Goal: Navigation & Orientation: Find specific page/section

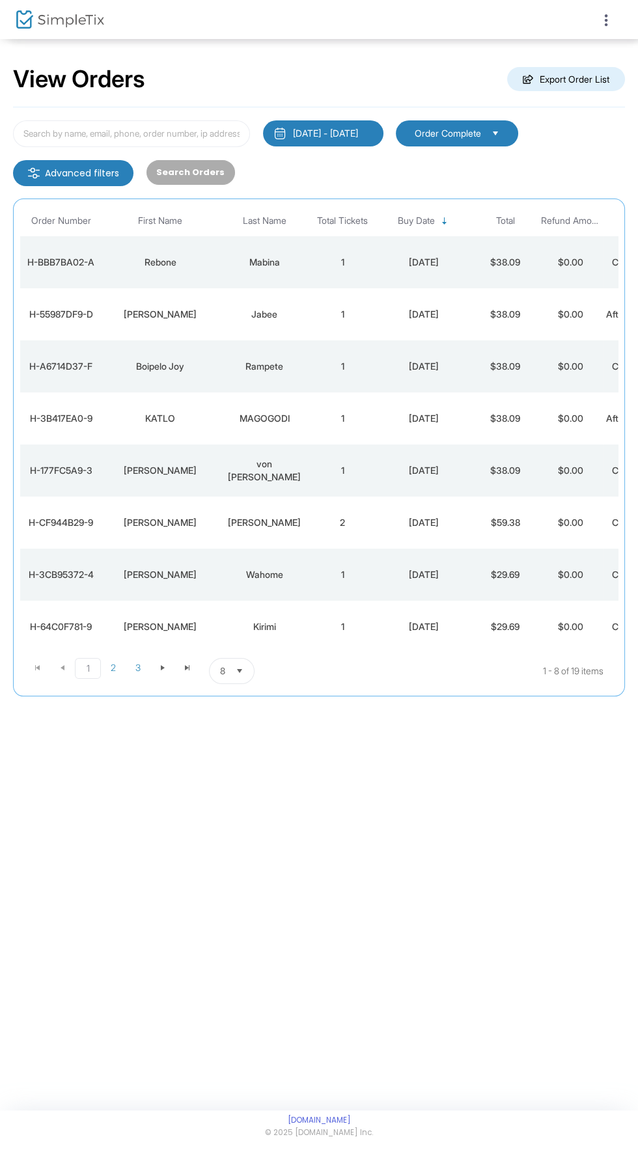
click at [605, 24] on icon at bounding box center [606, 20] width 12 height 16
click at [607, 64] on img at bounding box center [612, 56] width 20 height 20
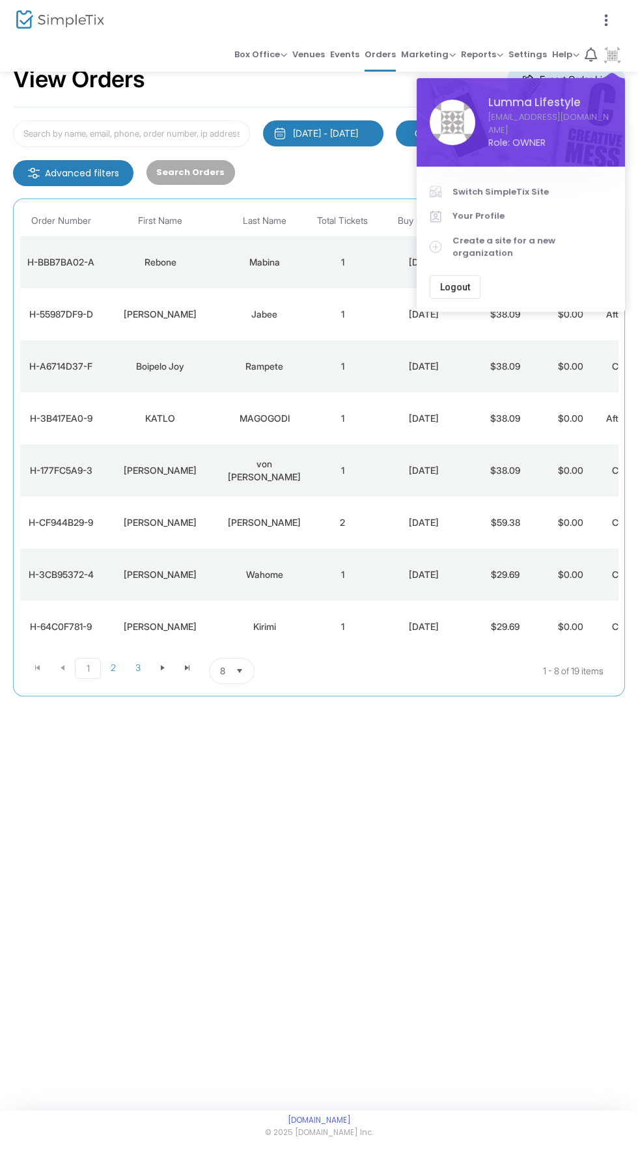
click at [521, 191] on span "Switch SimpleTix Site" at bounding box center [531, 191] width 159 height 13
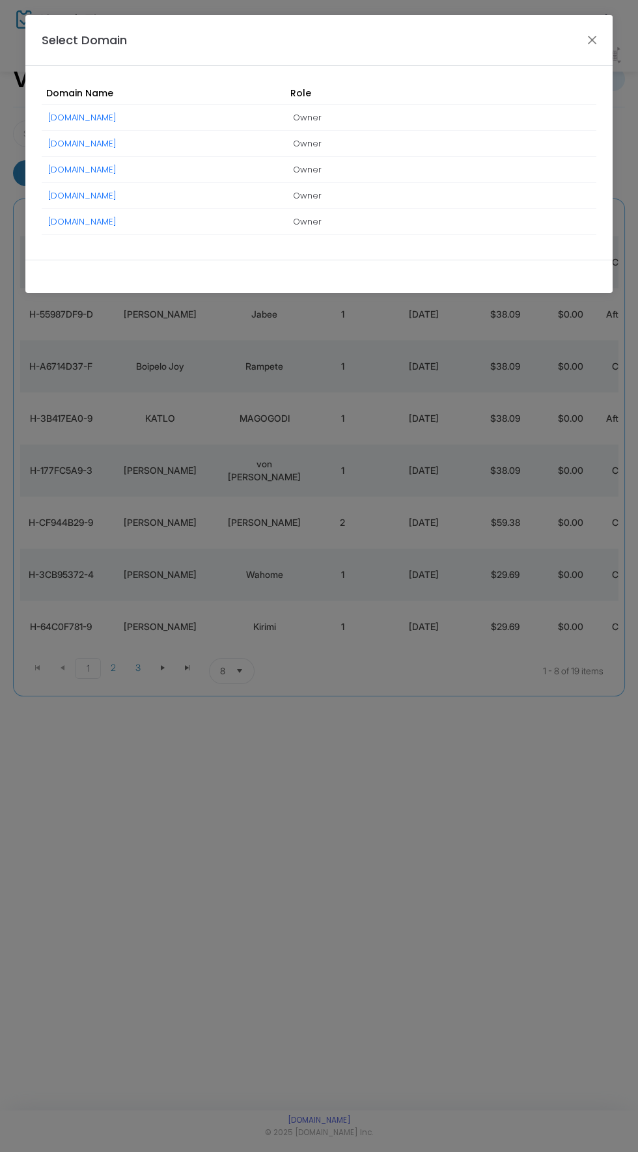
click at [116, 142] on link "[DOMAIN_NAME]" at bounding box center [82, 143] width 68 height 12
